Goal: Find specific page/section: Find specific page/section

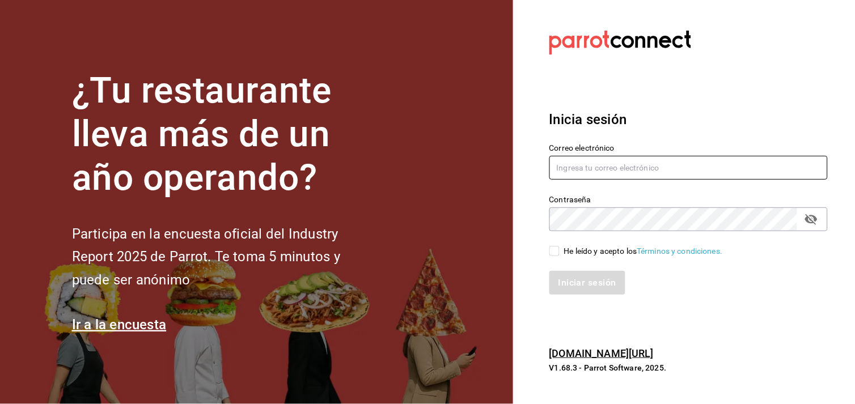
type input "[PERSON_NAME][EMAIL_ADDRESS][DOMAIN_NAME]"
click at [551, 248] on input "He leído y acepto los Términos y condiciones." at bounding box center [555, 251] width 10 height 10
checkbox input "true"
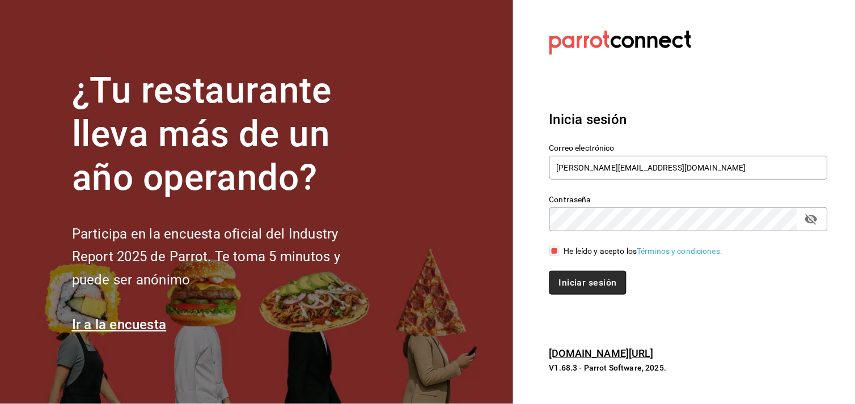
click at [577, 282] on button "Iniciar sesión" at bounding box center [588, 283] width 77 height 24
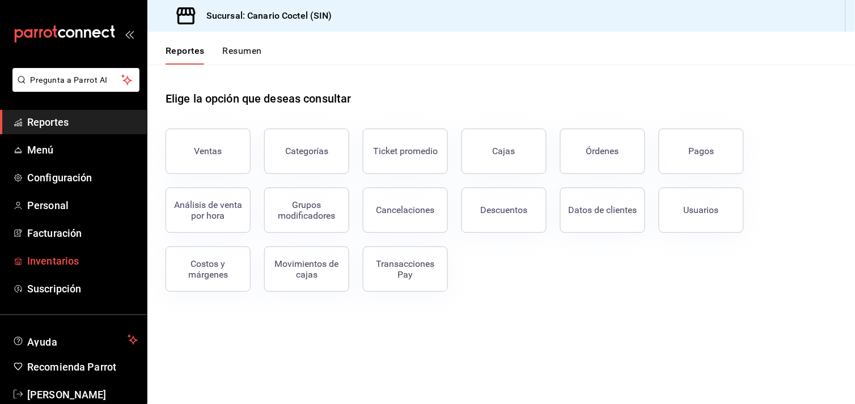
click at [44, 263] on span "Inventarios" at bounding box center [82, 260] width 111 height 15
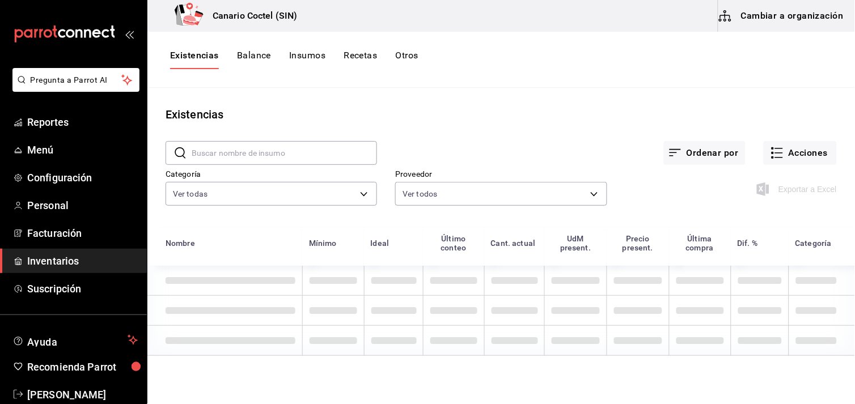
click at [261, 149] on input "text" at bounding box center [284, 153] width 185 height 23
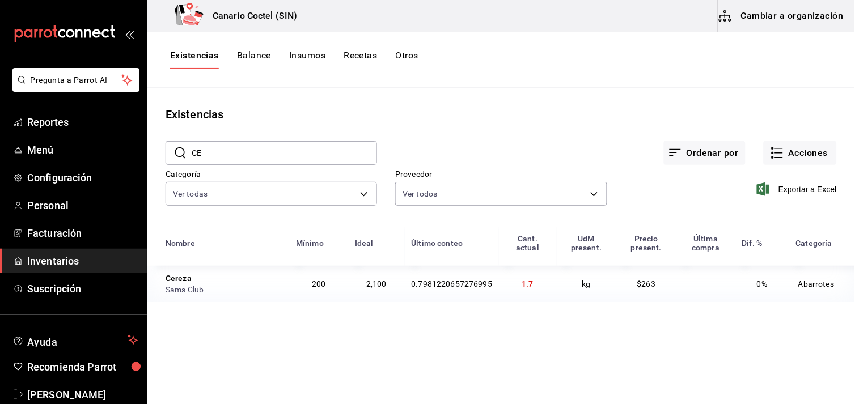
type input "C"
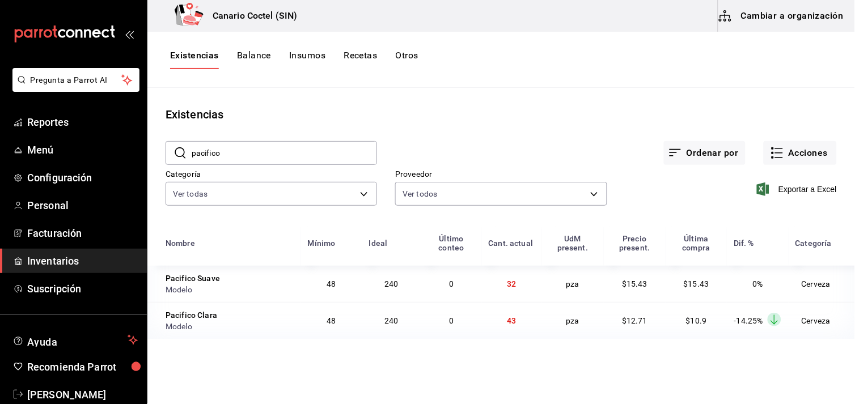
click at [254, 151] on input "pacifico" at bounding box center [284, 153] width 185 height 23
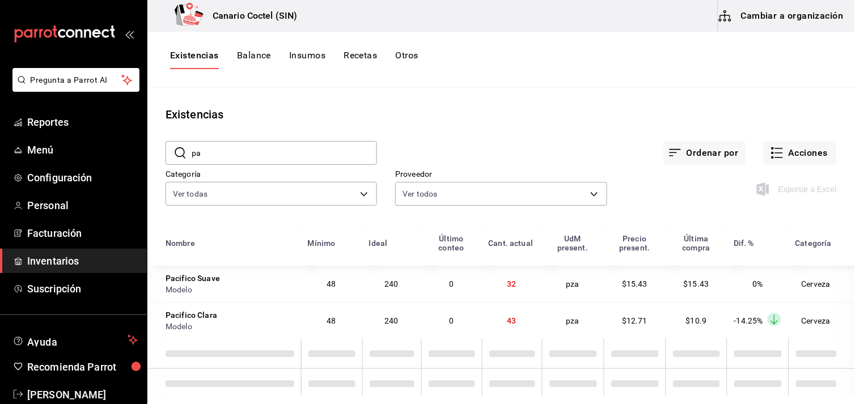
type input "p"
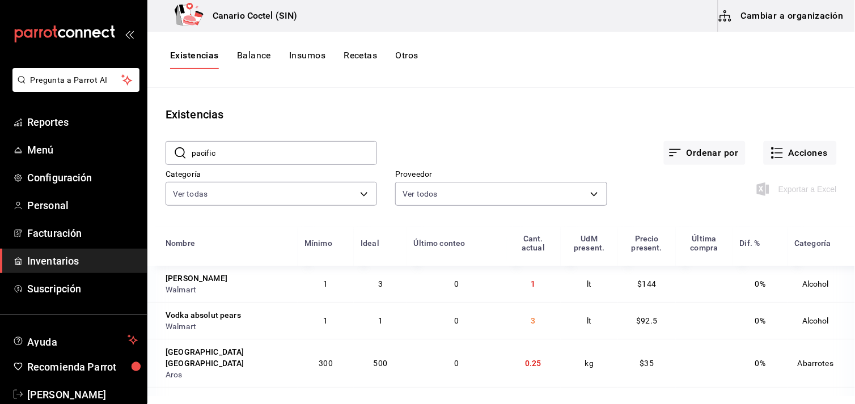
type input "pacifico"
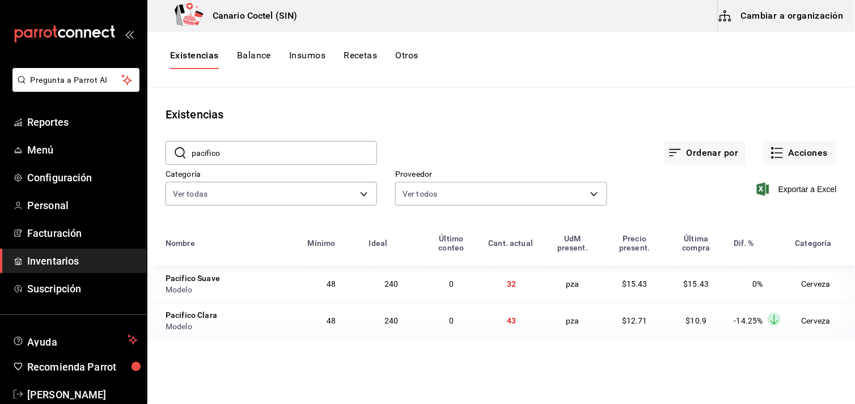
click at [196, 327] on div "Modelo" at bounding box center [230, 326] width 129 height 11
